Goal: Transaction & Acquisition: Purchase product/service

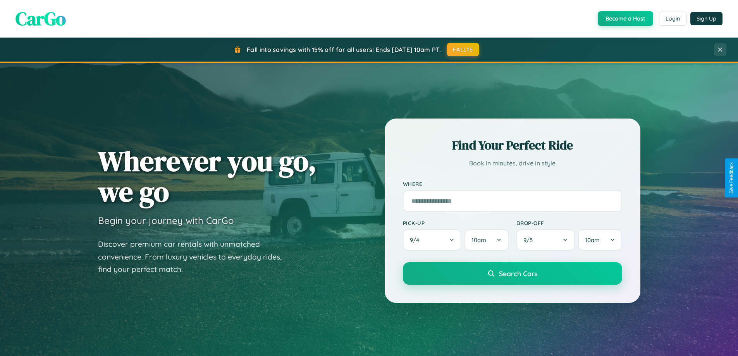
scroll to position [23, 0]
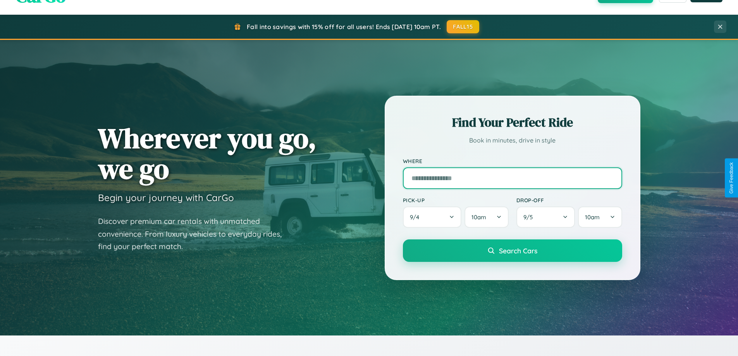
click at [512, 178] on input "text" at bounding box center [512, 178] width 219 height 22
type input "**********"
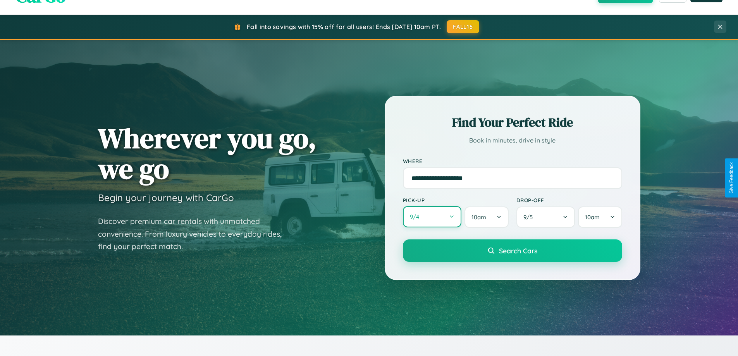
click at [432, 217] on button "9 / 4" at bounding box center [432, 216] width 59 height 21
select select "*"
select select "****"
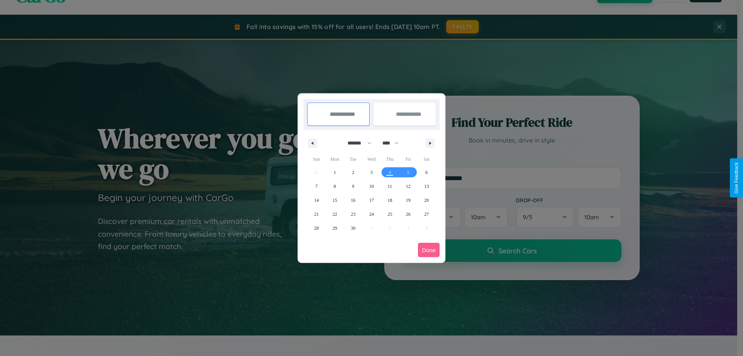
click at [356, 143] on select "******* ******** ***** ***** *** **** **** ****** ********* ******* ******** **…" at bounding box center [358, 143] width 33 height 13
select select "*"
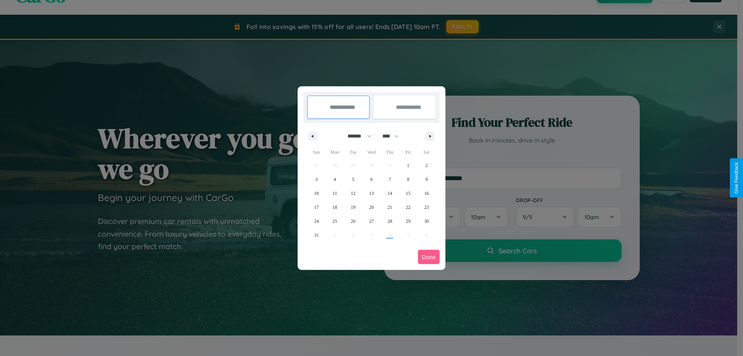
drag, startPoint x: 394, startPoint y: 136, endPoint x: 372, endPoint y: 155, distance: 29.7
click at [394, 136] on select "**** **** **** **** **** **** **** **** **** **** **** **** **** **** **** ****…" at bounding box center [390, 136] width 23 height 13
select select "****"
click at [427, 165] on span "1" at bounding box center [427, 165] width 2 height 14
type input "**********"
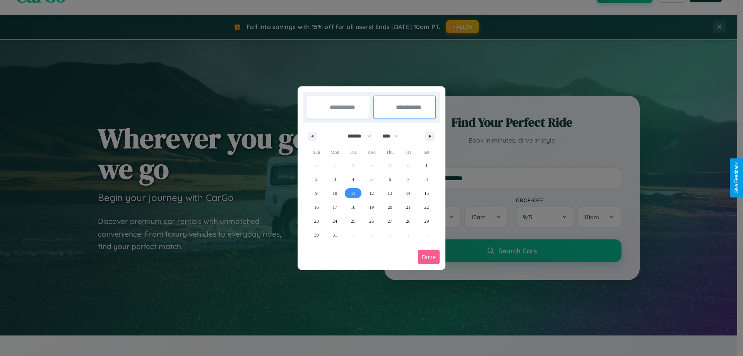
click at [353, 193] on span "11" at bounding box center [353, 193] width 5 height 14
type input "**********"
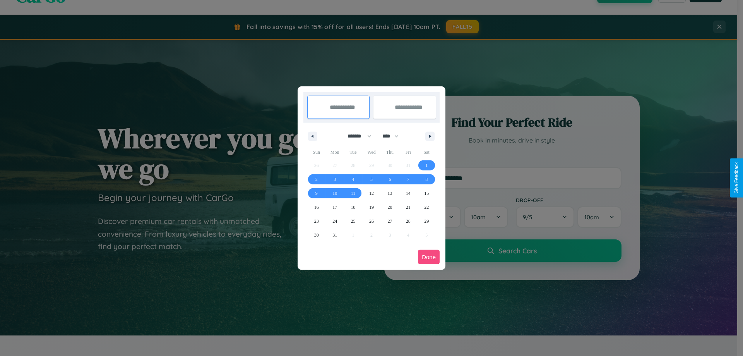
click at [429, 257] on button "Done" at bounding box center [429, 257] width 22 height 14
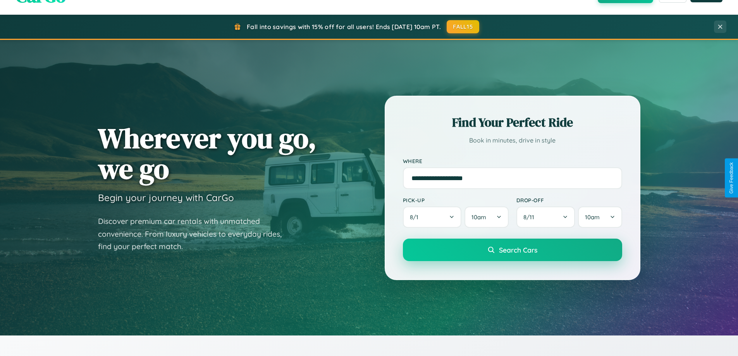
click at [512, 250] on span "Search Cars" at bounding box center [518, 249] width 38 height 9
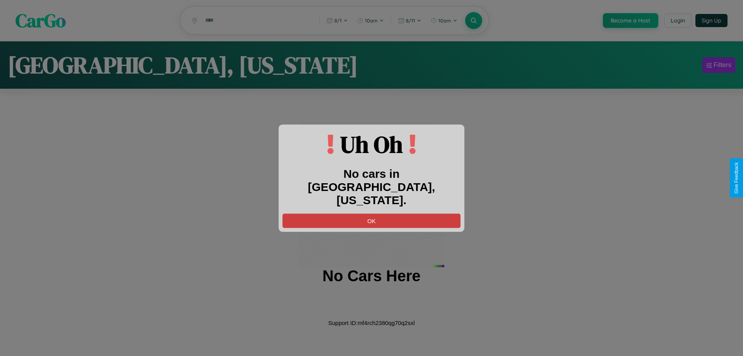
click at [372, 213] on button "OK" at bounding box center [372, 220] width 178 height 14
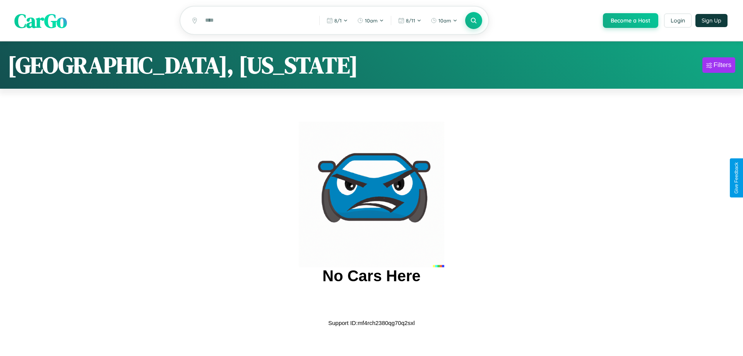
click at [41, 21] on span "CarGo" at bounding box center [40, 20] width 53 height 27
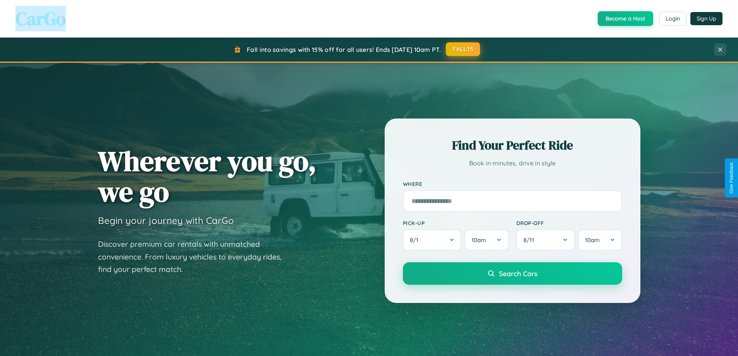
click at [463, 49] on button "FALL15" at bounding box center [463, 49] width 34 height 14
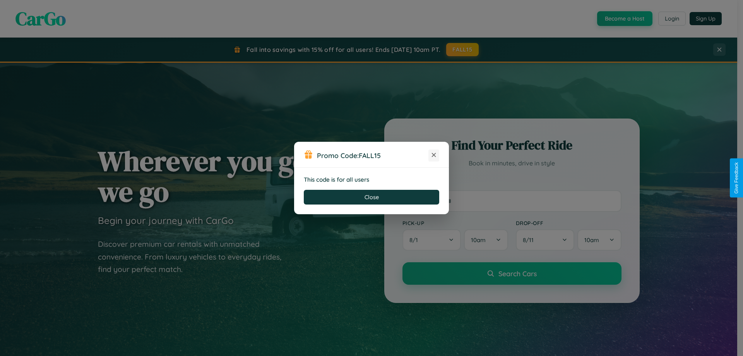
click at [434, 155] on icon at bounding box center [434, 155] width 8 height 8
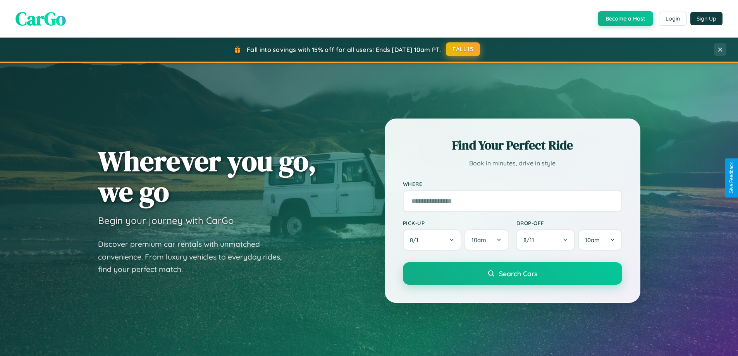
click at [463, 49] on button "FALL15" at bounding box center [463, 49] width 34 height 14
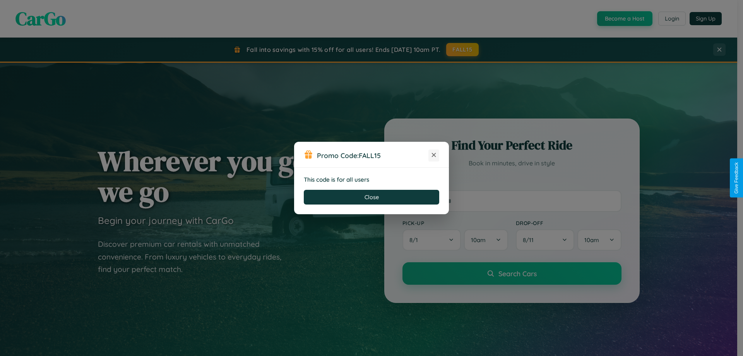
click at [434, 155] on icon at bounding box center [434, 155] width 8 height 8
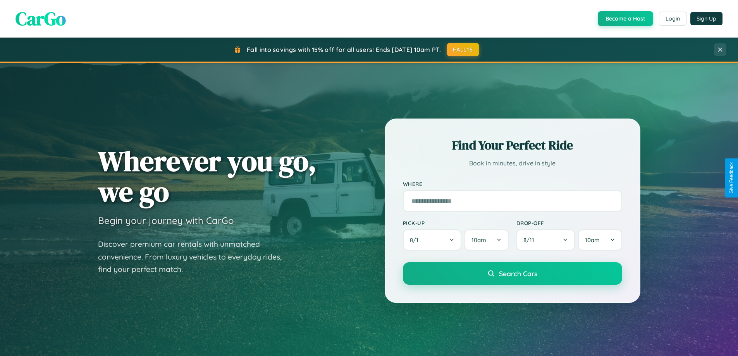
scroll to position [23, 0]
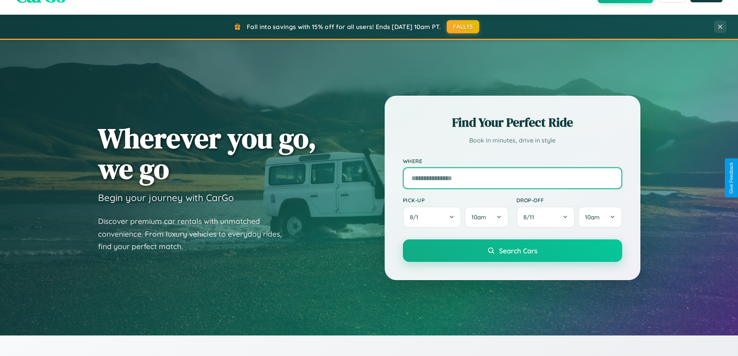
click at [512, 178] on input "text" at bounding box center [512, 178] width 219 height 22
type input "*******"
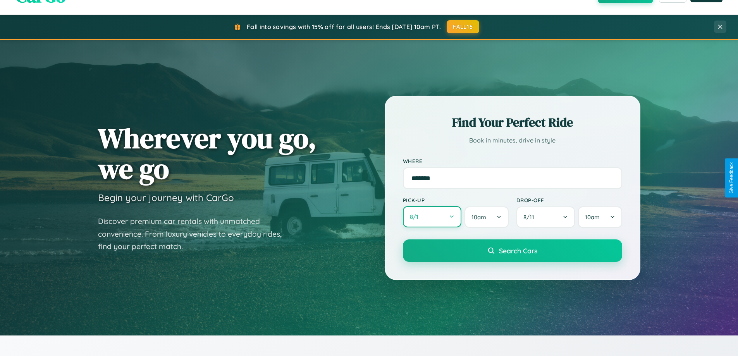
click at [432, 217] on button "8 / 1" at bounding box center [432, 216] width 59 height 21
select select "*"
select select "****"
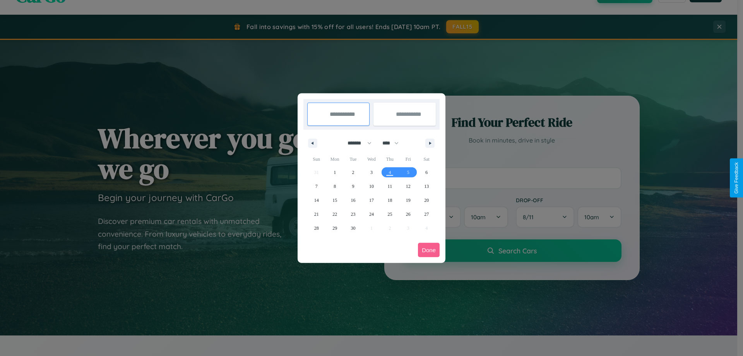
drag, startPoint x: 356, startPoint y: 143, endPoint x: 372, endPoint y: 155, distance: 19.8
click at [356, 143] on select "******* ******** ***** ***** *** **** **** ****** ********* ******* ******** **…" at bounding box center [358, 143] width 33 height 13
select select "*"
click at [353, 200] on span "14" at bounding box center [353, 200] width 5 height 14
type input "**********"
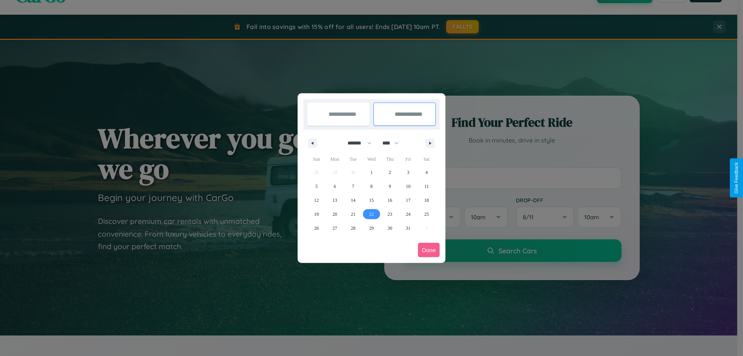
click at [371, 214] on span "22" at bounding box center [371, 214] width 5 height 14
type input "**********"
click at [429, 250] on button "Done" at bounding box center [429, 250] width 22 height 14
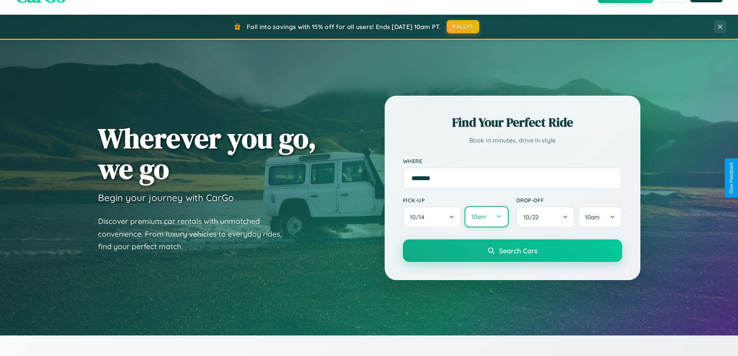
click at [486, 217] on button "10am" at bounding box center [486, 216] width 44 height 21
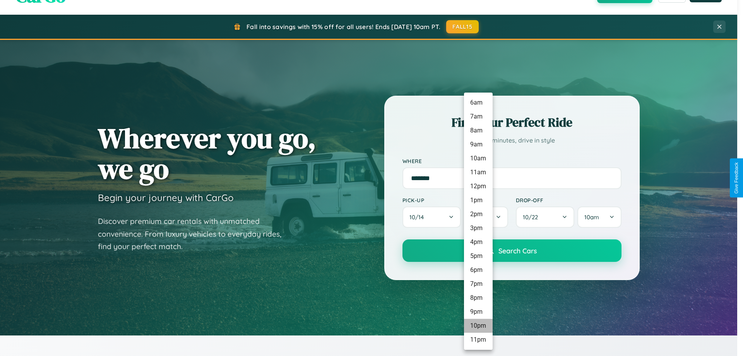
click at [478, 326] on li "10pm" at bounding box center [478, 326] width 29 height 14
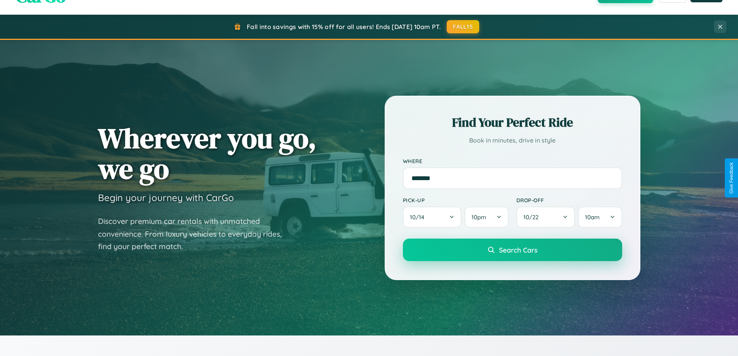
click at [512, 251] on span "Search Cars" at bounding box center [518, 249] width 38 height 9
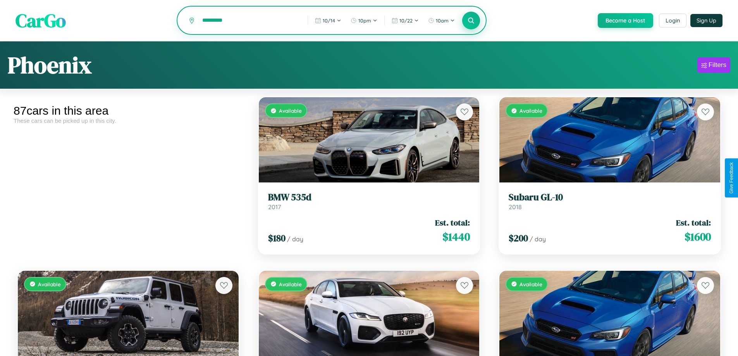
type input "*********"
click at [470, 21] on icon at bounding box center [470, 20] width 7 height 7
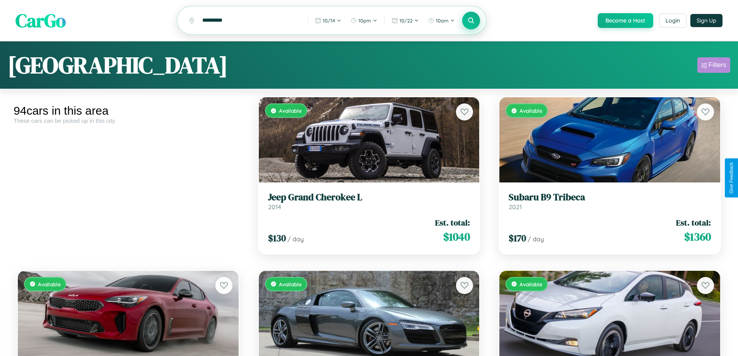
click at [713, 66] on div "Filters" at bounding box center [717, 65] width 18 height 8
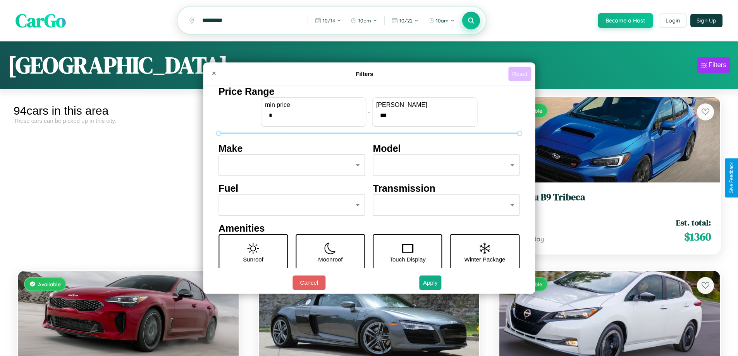
click at [520, 74] on button "Reset" at bounding box center [519, 74] width 23 height 14
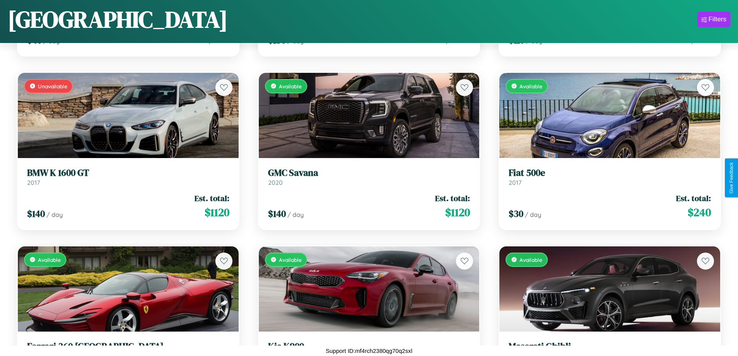
scroll to position [1843, 0]
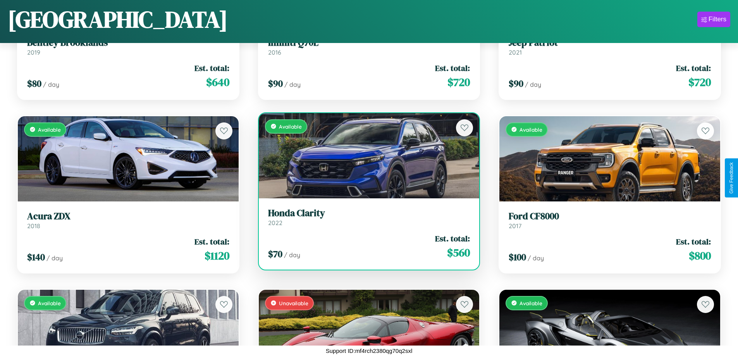
click at [366, 220] on link "Honda Clarity 2022" at bounding box center [369, 217] width 202 height 19
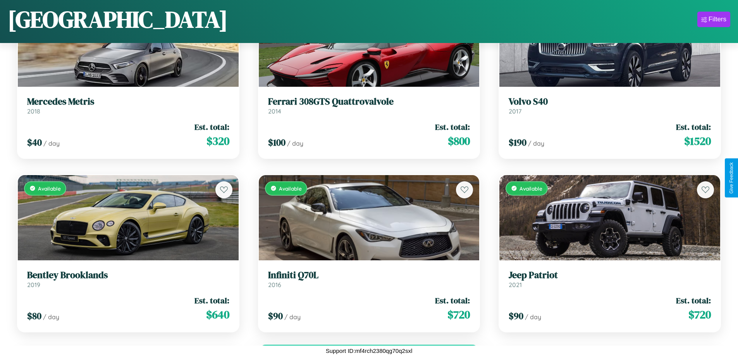
scroll to position [1496, 0]
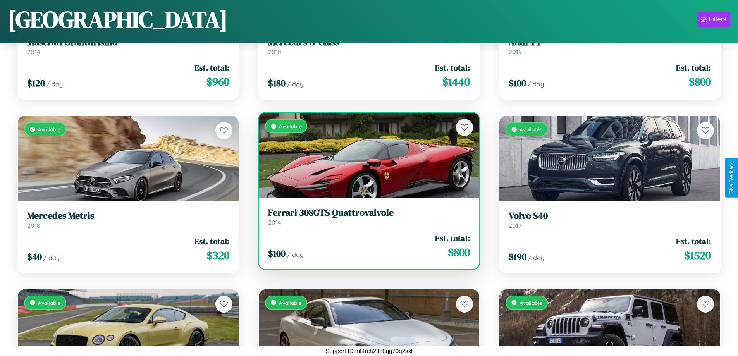
click at [366, 216] on h3 "Ferrari 308GTS Quattrovalvole" at bounding box center [369, 212] width 202 height 11
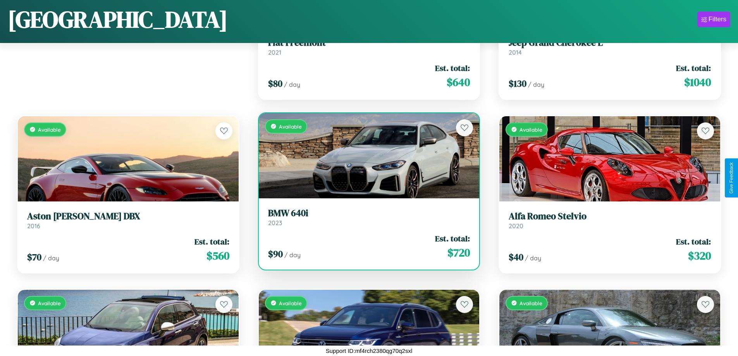
click at [366, 246] on div "$ 90 / day Est. total: $ 720" at bounding box center [369, 246] width 202 height 27
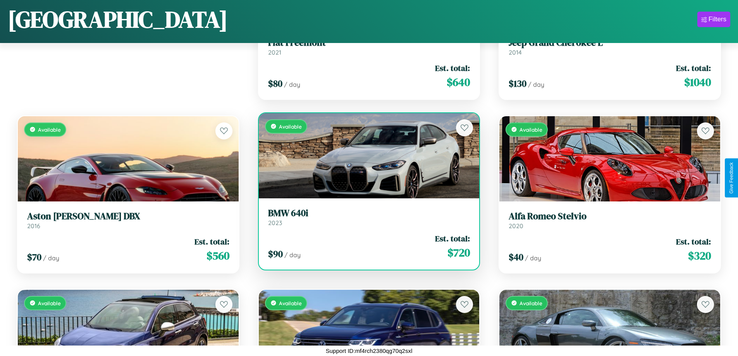
click at [366, 246] on div "$ 90 / day Est. total: $ 720" at bounding box center [369, 246] width 202 height 27
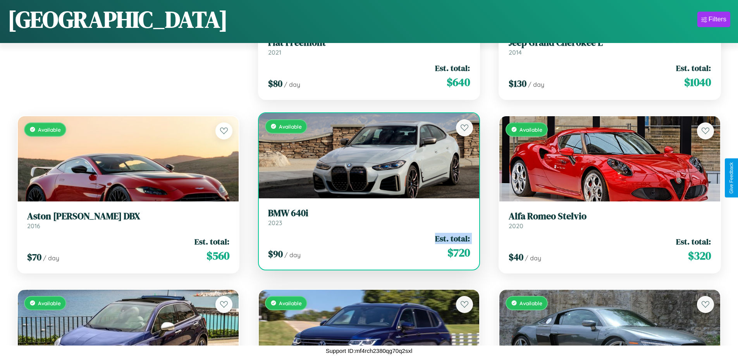
click at [366, 246] on div "$ 90 / day Est. total: $ 720" at bounding box center [369, 246] width 202 height 27
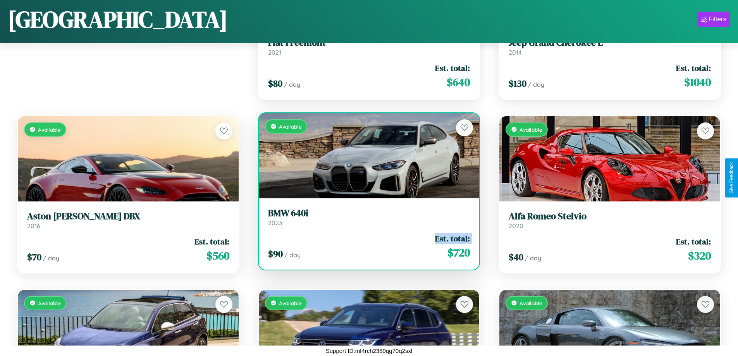
click at [366, 246] on div "$ 90 / day Est. total: $ 720" at bounding box center [369, 246] width 202 height 27
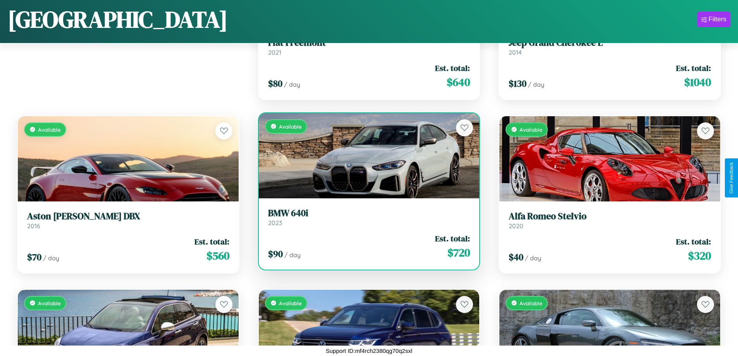
click at [366, 246] on div "$ 90 / day Est. total: $ 720" at bounding box center [369, 246] width 202 height 27
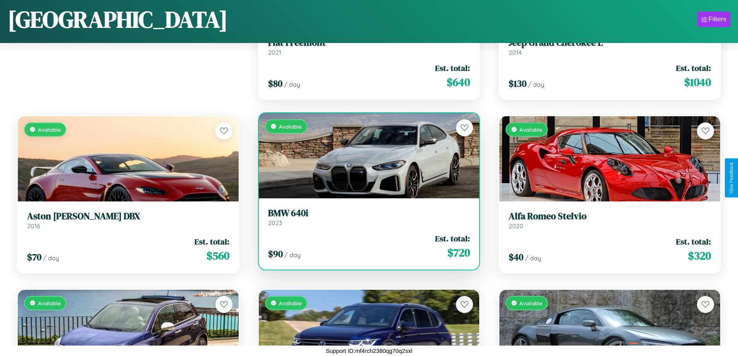
click at [366, 217] on h3 "BMW 640i" at bounding box center [369, 213] width 202 height 11
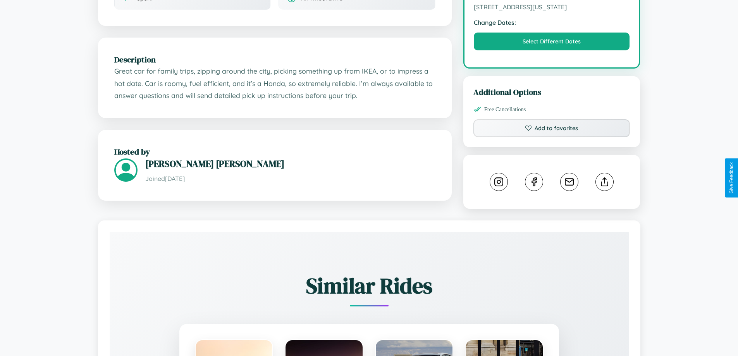
scroll to position [262, 0]
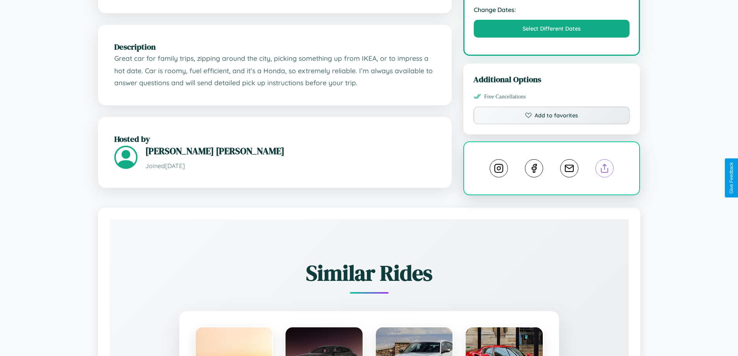
click at [604, 170] on line at bounding box center [604, 166] width 0 height 5
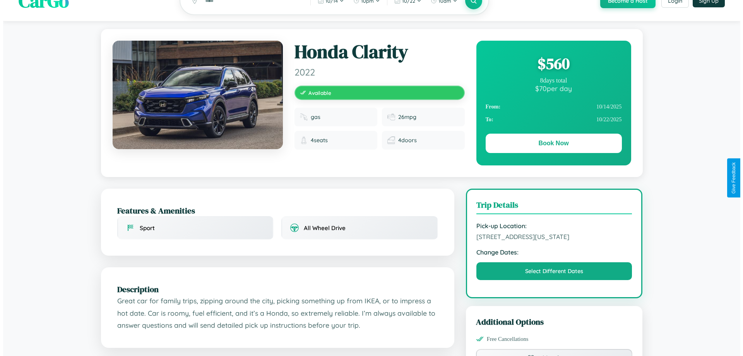
scroll to position [0, 0]
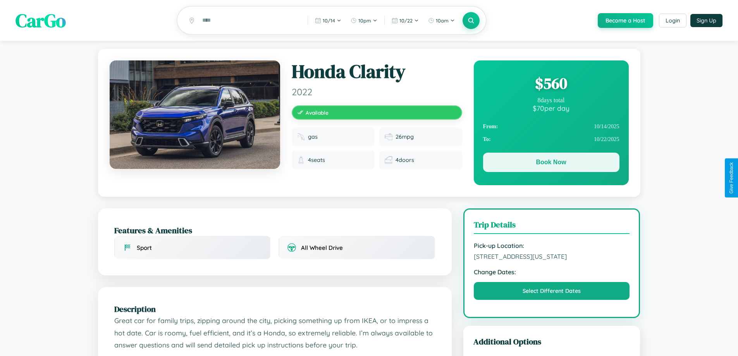
click at [551, 163] on button "Book Now" at bounding box center [551, 162] width 136 height 19
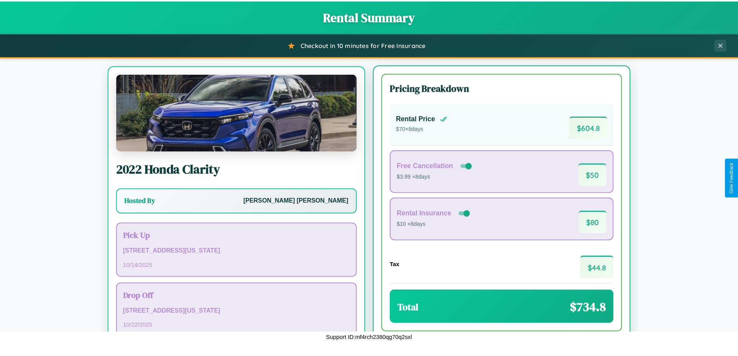
scroll to position [36, 0]
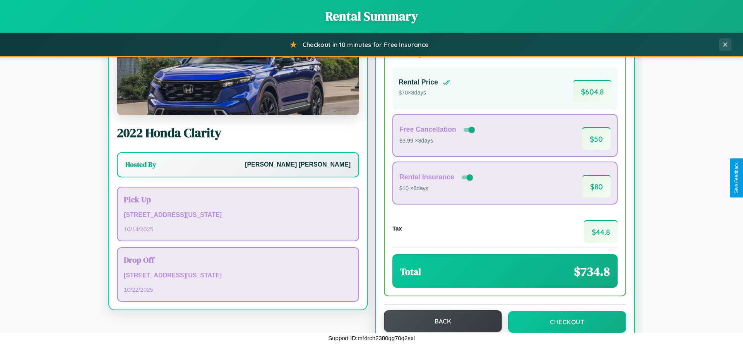
click at [439, 321] on button "Back" at bounding box center [443, 321] width 118 height 22
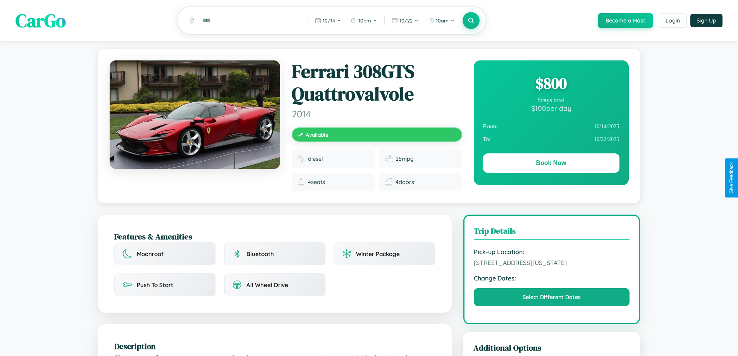
click at [551, 84] on div "$ 800" at bounding box center [551, 83] width 136 height 21
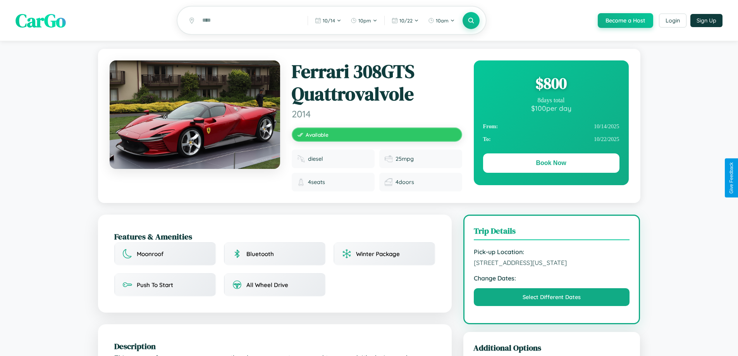
click at [551, 84] on div "$ 800" at bounding box center [551, 83] width 136 height 21
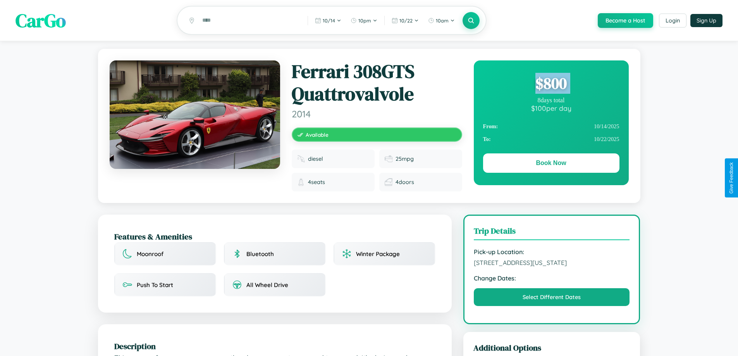
click at [551, 84] on div "$ 800" at bounding box center [551, 83] width 136 height 21
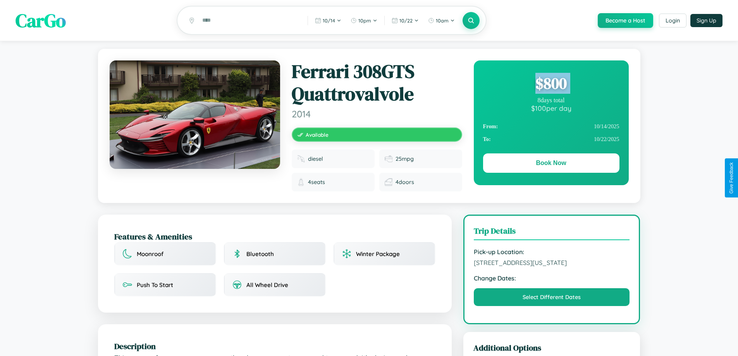
click at [551, 84] on div "$ 800" at bounding box center [551, 83] width 136 height 21
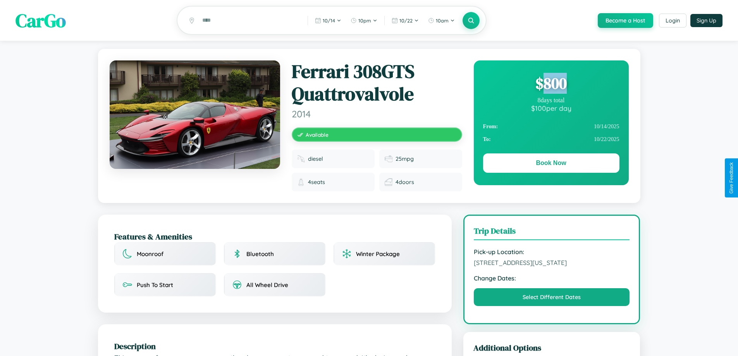
click at [551, 84] on div "$ 800" at bounding box center [551, 83] width 136 height 21
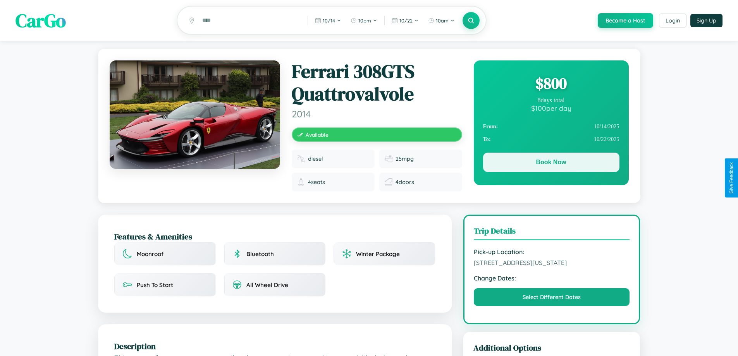
click at [551, 163] on button "Book Now" at bounding box center [551, 162] width 136 height 19
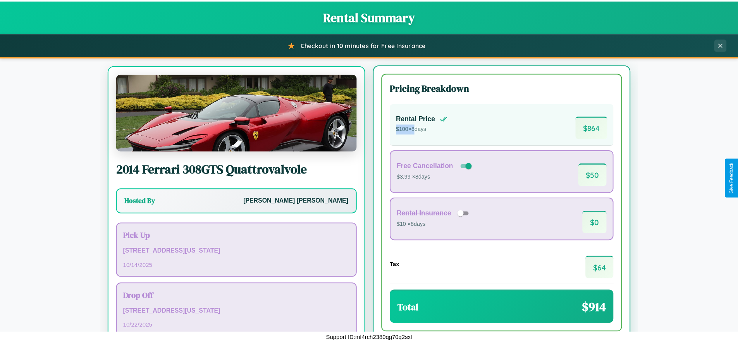
scroll to position [36, 0]
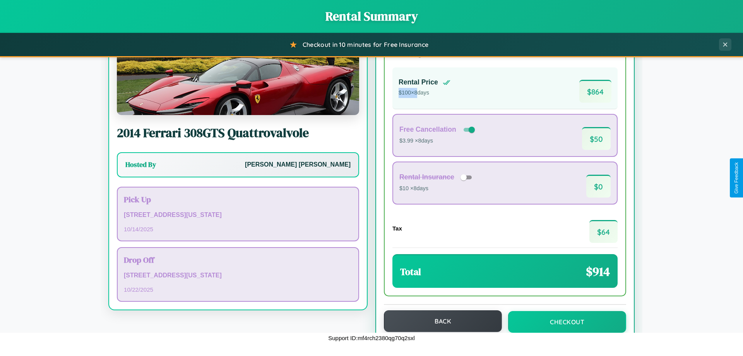
click at [439, 322] on button "Back" at bounding box center [443, 321] width 118 height 22
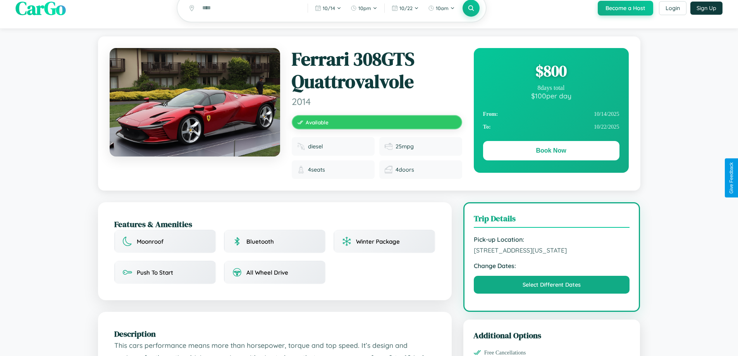
scroll to position [215, 0]
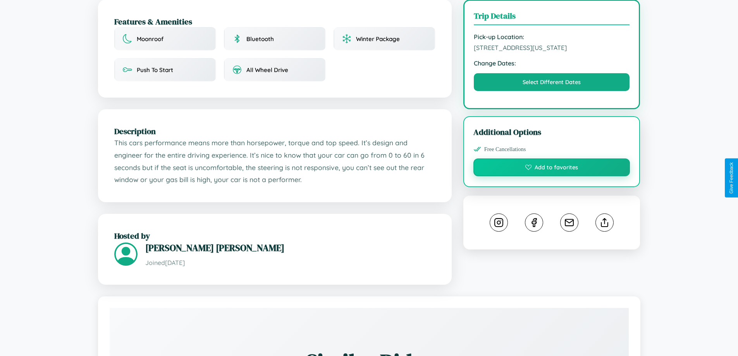
click at [551, 176] on button "Add to favorites" at bounding box center [551, 167] width 157 height 18
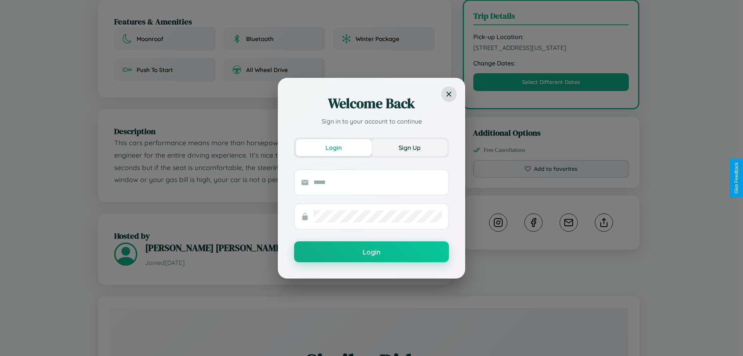
click at [410, 147] on button "Sign Up" at bounding box center [410, 147] width 76 height 17
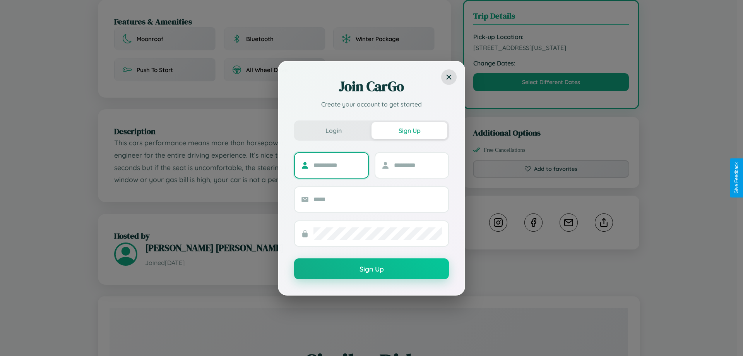
click at [338, 165] on input "text" at bounding box center [338, 165] width 48 height 12
type input "******"
click at [418, 165] on input "text" at bounding box center [418, 165] width 48 height 12
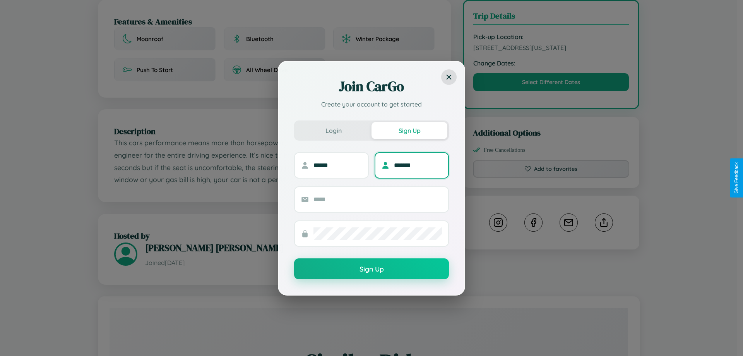
type input "*******"
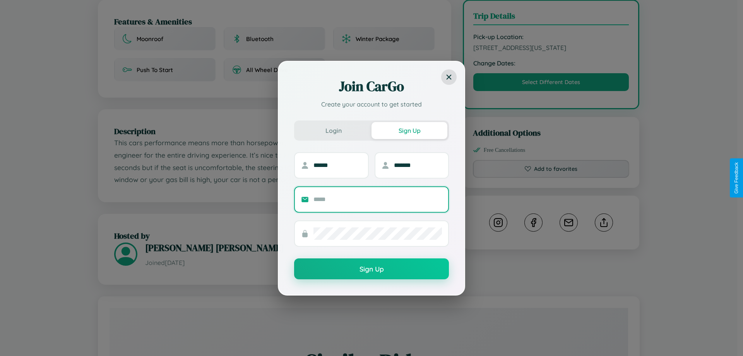
click at [378, 199] on input "text" at bounding box center [378, 199] width 129 height 12
type input "**********"
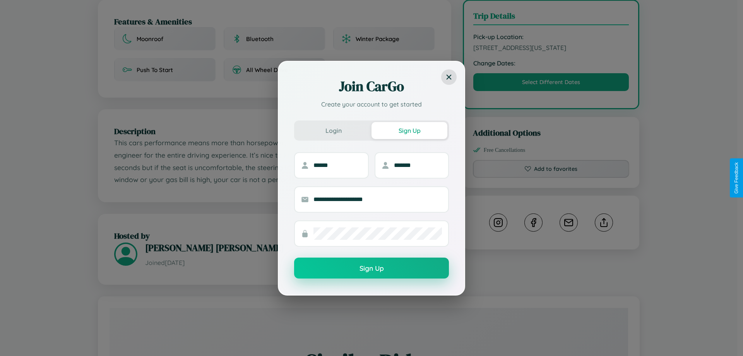
click at [372, 268] on button "Sign Up" at bounding box center [371, 267] width 155 height 21
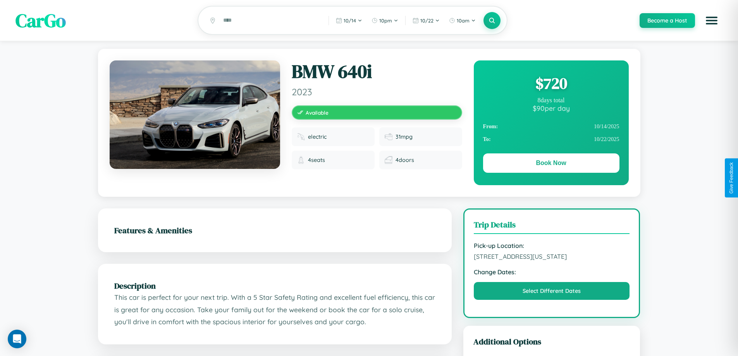
scroll to position [84, 0]
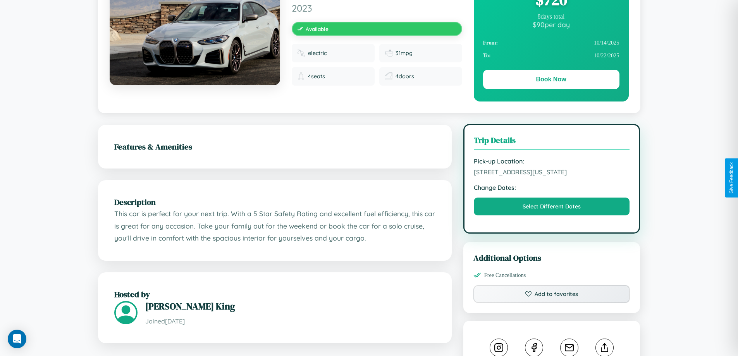
click at [551, 176] on span "1776 Church Street San Diego California 56433 United States" at bounding box center [552, 172] width 156 height 8
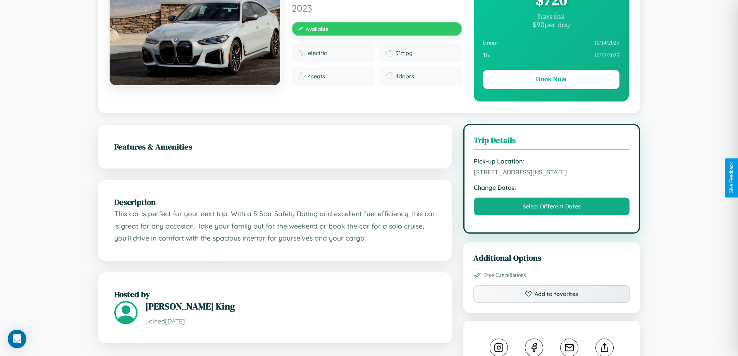
click at [551, 176] on span "1776 Church Street San Diego California 56433 United States" at bounding box center [552, 172] width 156 height 8
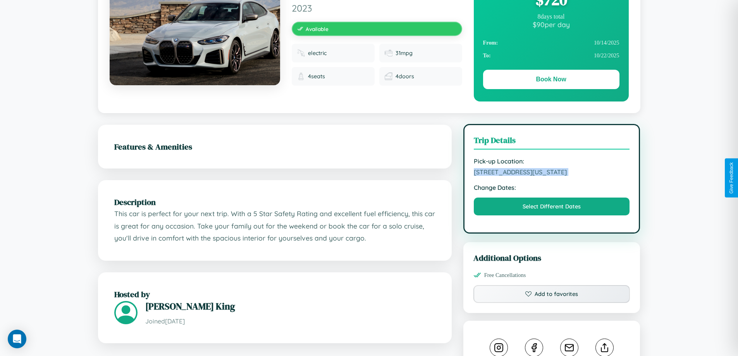
click at [551, 176] on span "1776 Church Street San Diego California 56433 United States" at bounding box center [552, 172] width 156 height 8
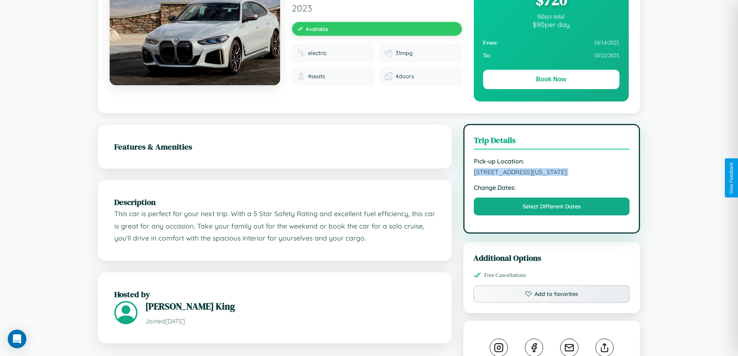
click at [551, 176] on span "1776 Church Street San Diego California 56433 United States" at bounding box center [552, 172] width 156 height 8
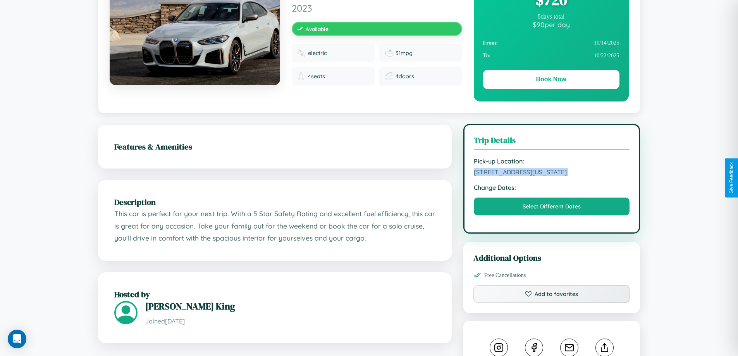
click at [551, 176] on span "1776 Church Street San Diego California 56433 United States" at bounding box center [552, 172] width 156 height 8
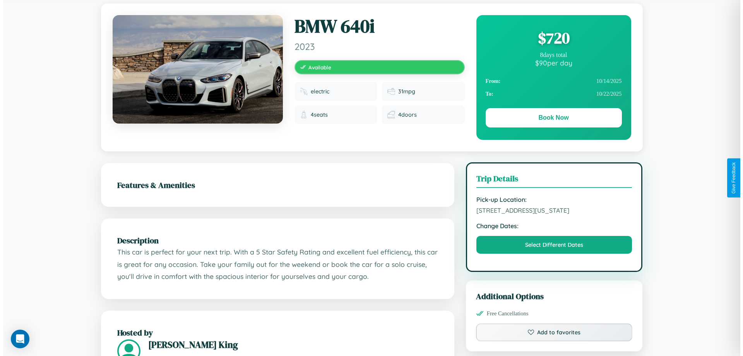
scroll to position [0, 0]
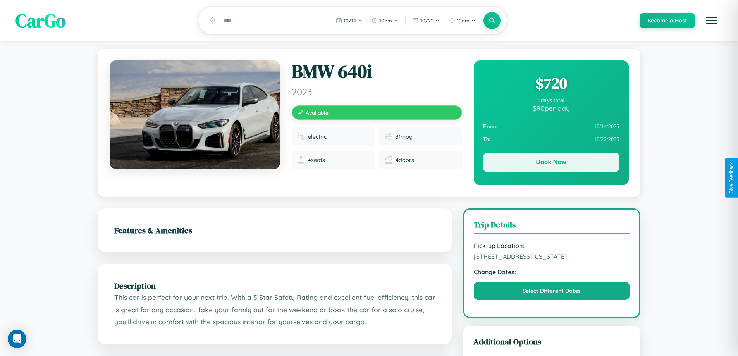
click at [551, 163] on button "Book Now" at bounding box center [551, 162] width 136 height 19
